Goal: Information Seeking & Learning: Understand process/instructions

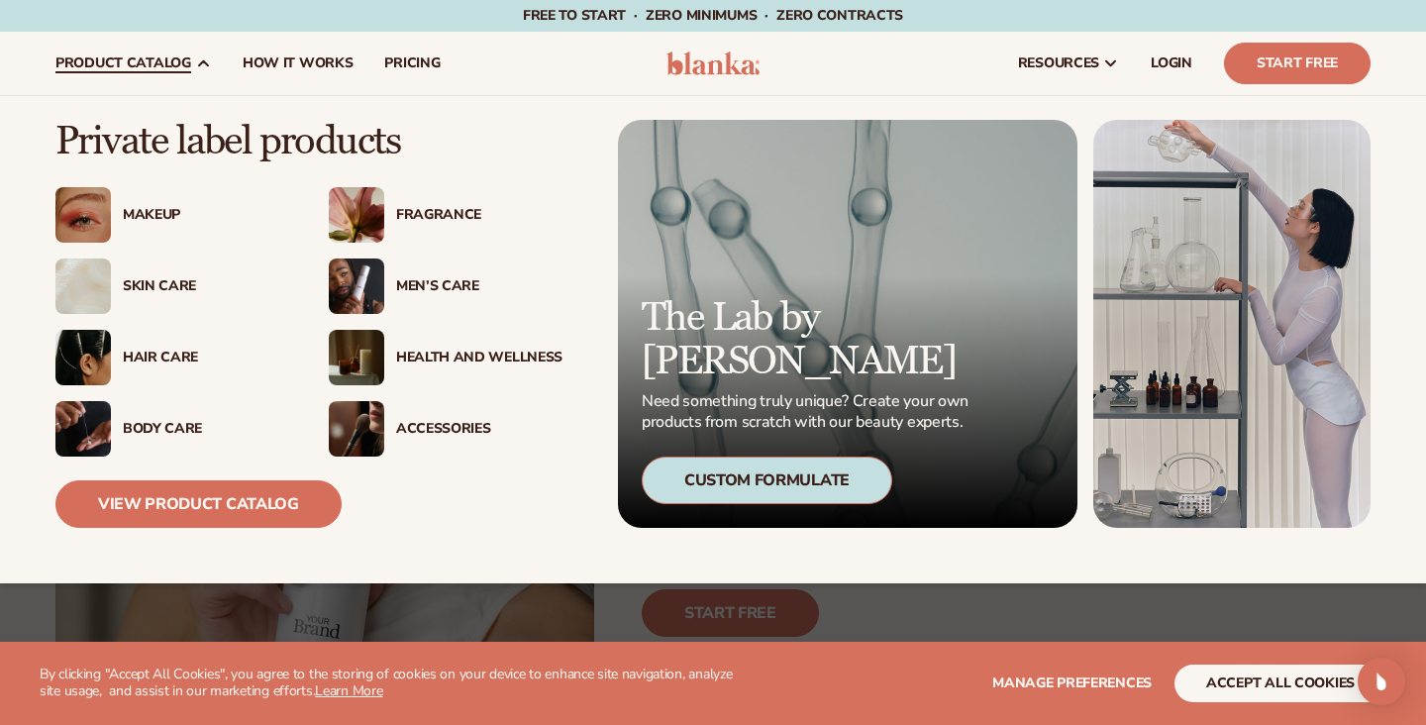
click at [451, 432] on div "Accessories" at bounding box center [479, 429] width 166 height 17
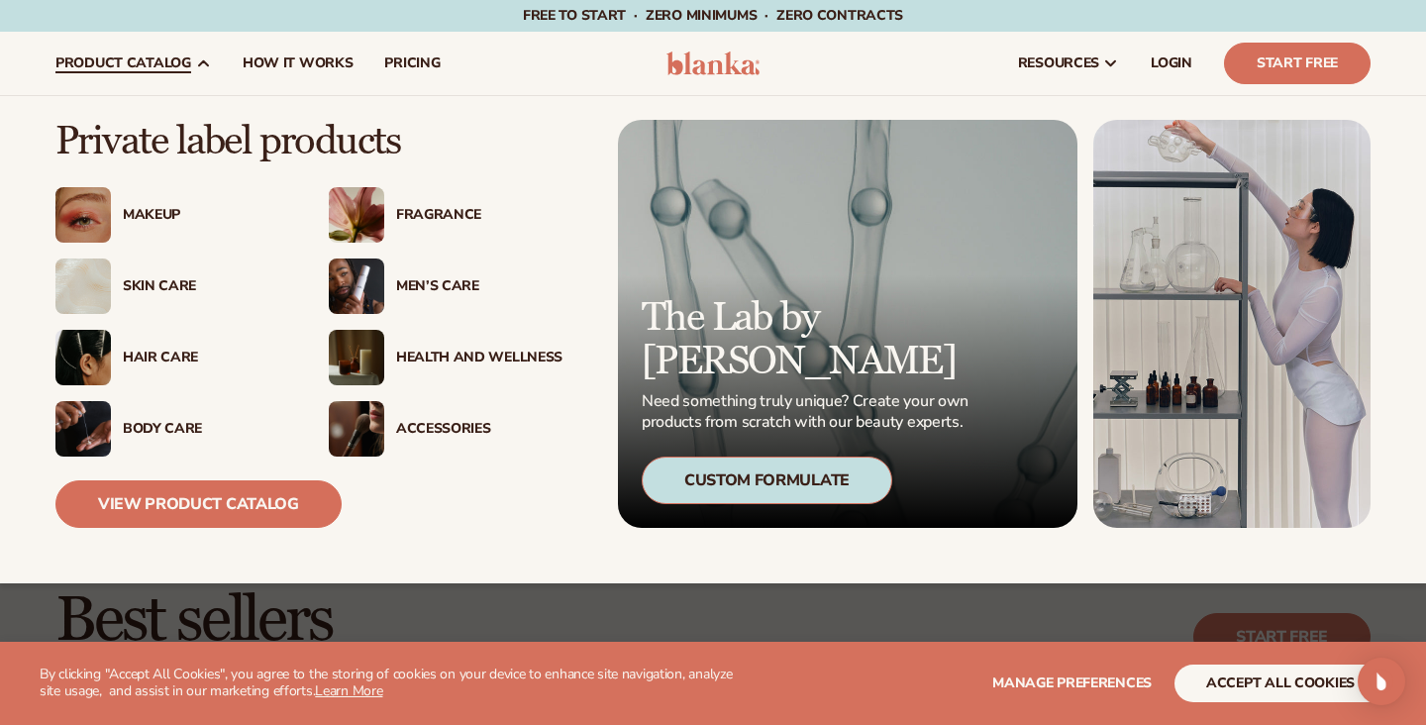
click at [366, 425] on img at bounding box center [356, 428] width 55 height 55
click at [426, 349] on div "Health And Wellness" at bounding box center [479, 357] width 166 height 17
click at [148, 511] on link "View Product Catalog" at bounding box center [198, 504] width 286 height 48
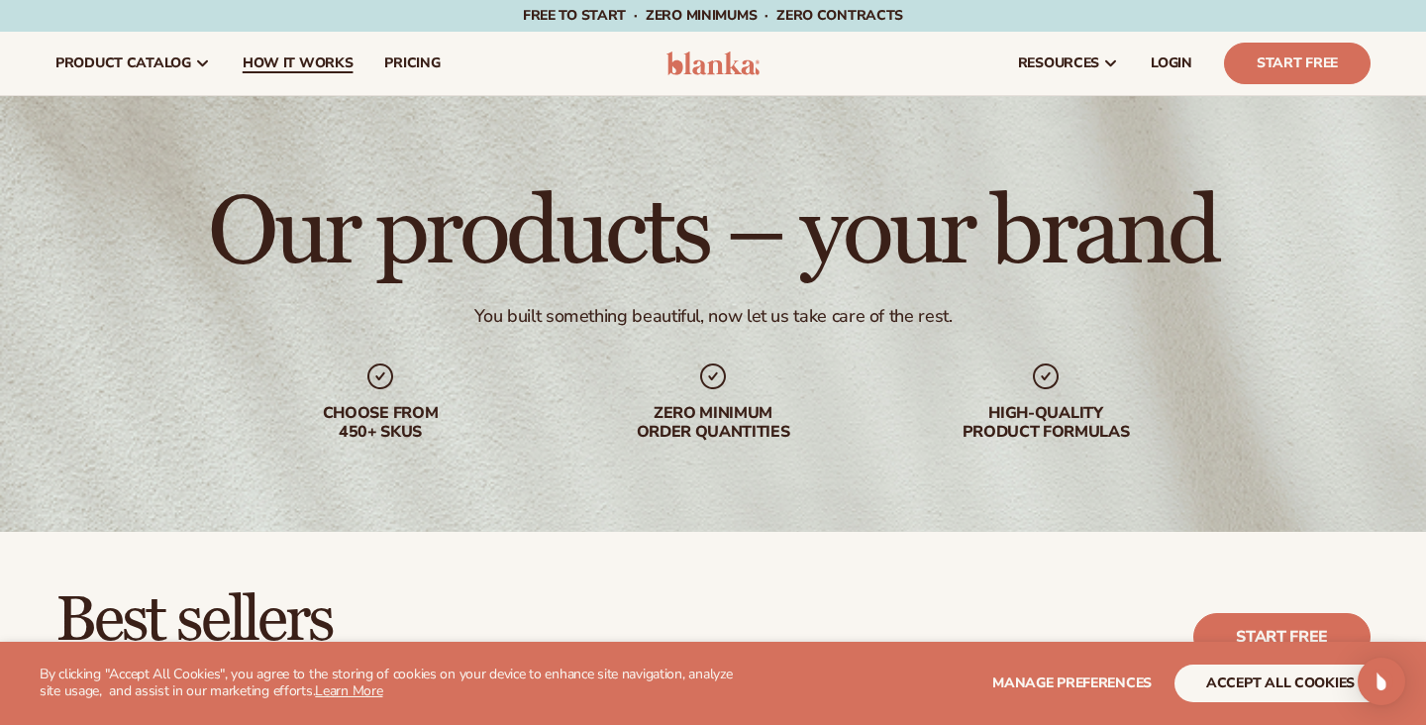
click at [284, 55] on span "How It Works" at bounding box center [298, 63] width 111 height 16
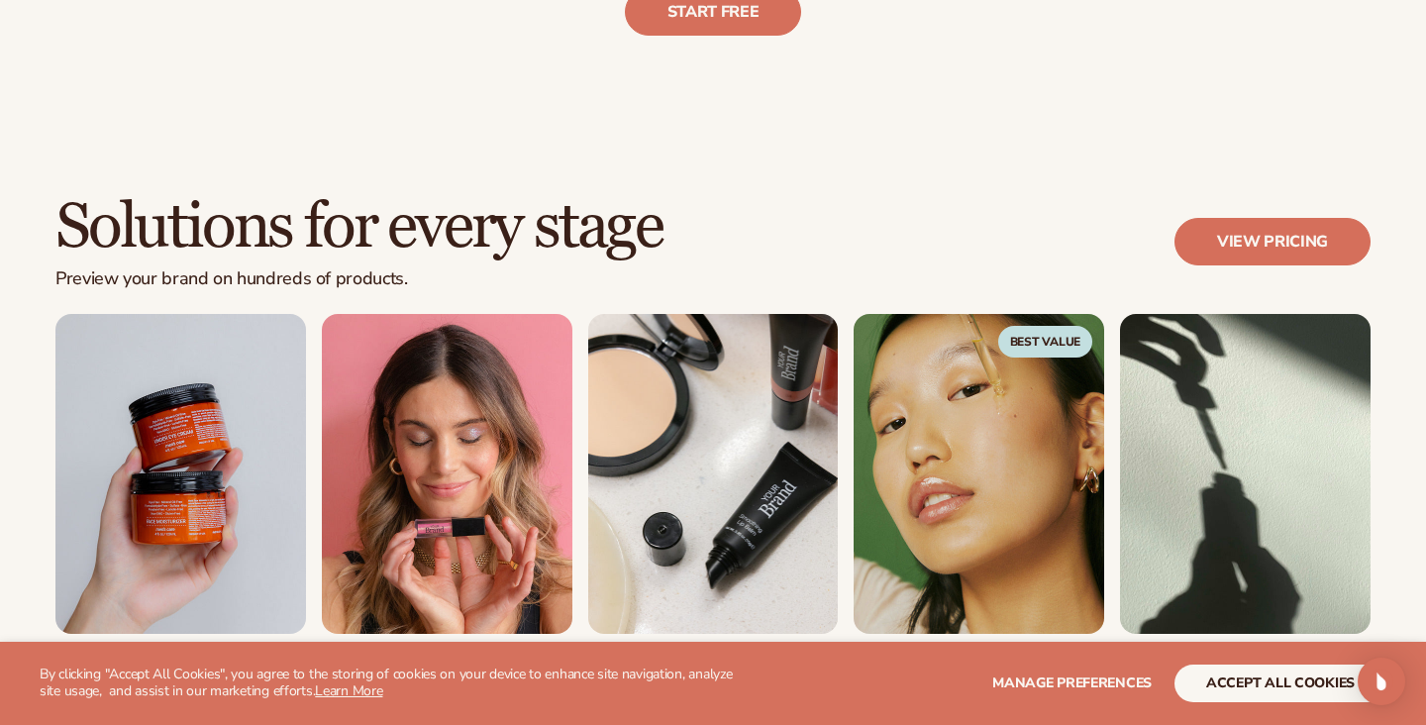
scroll to position [1038, 0]
